Goal: Unclear

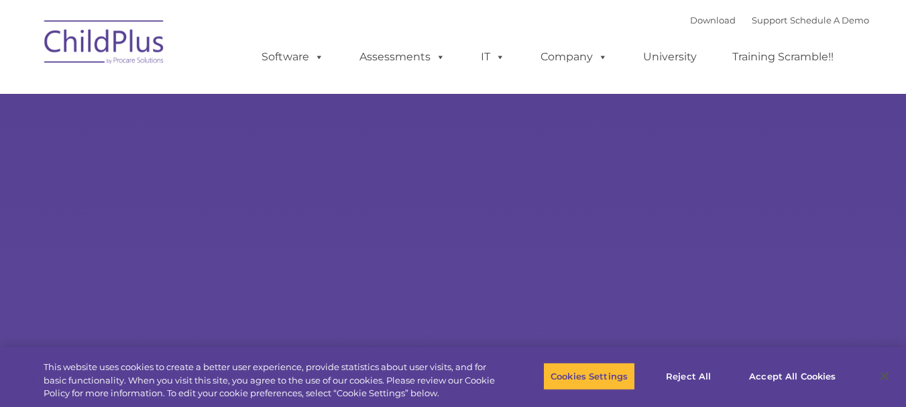
select select "MEDIUM"
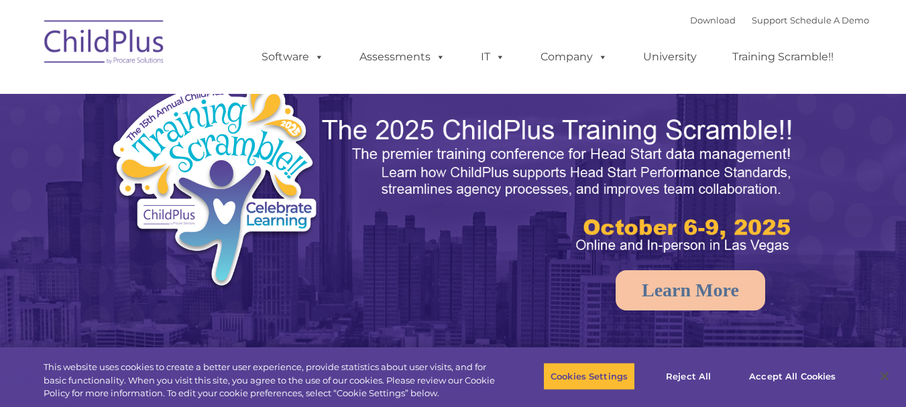
select select "MEDIUM"
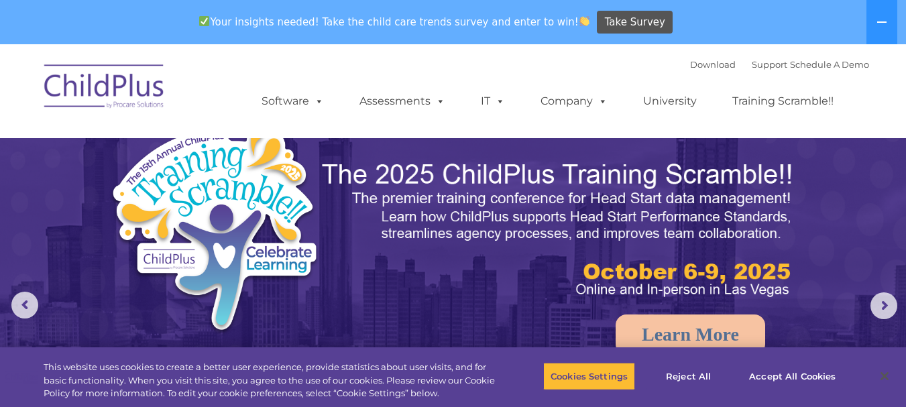
click at [137, 87] on img at bounding box center [105, 88] width 134 height 67
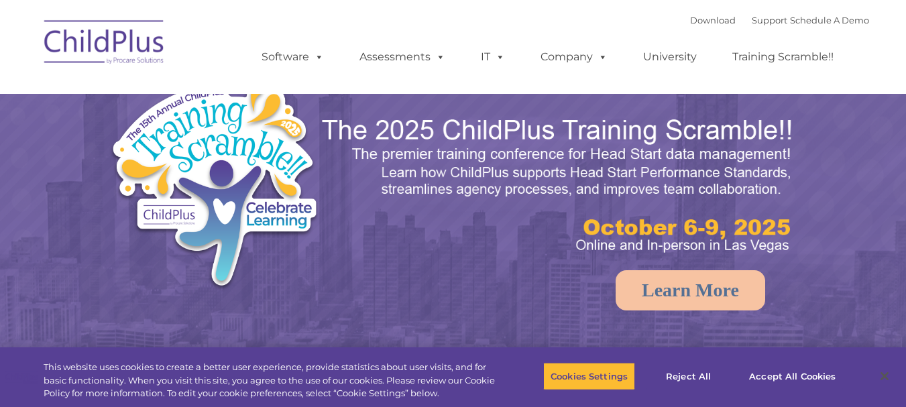
select select "MEDIUM"
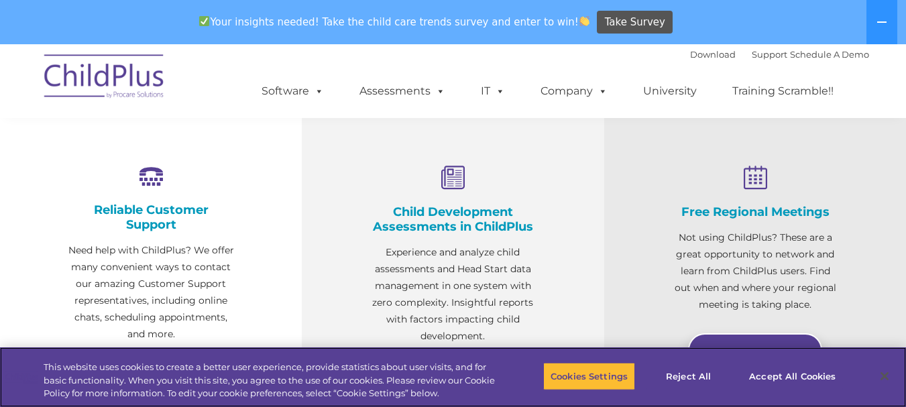
scroll to position [457, 0]
